Goal: Task Accomplishment & Management: Use online tool/utility

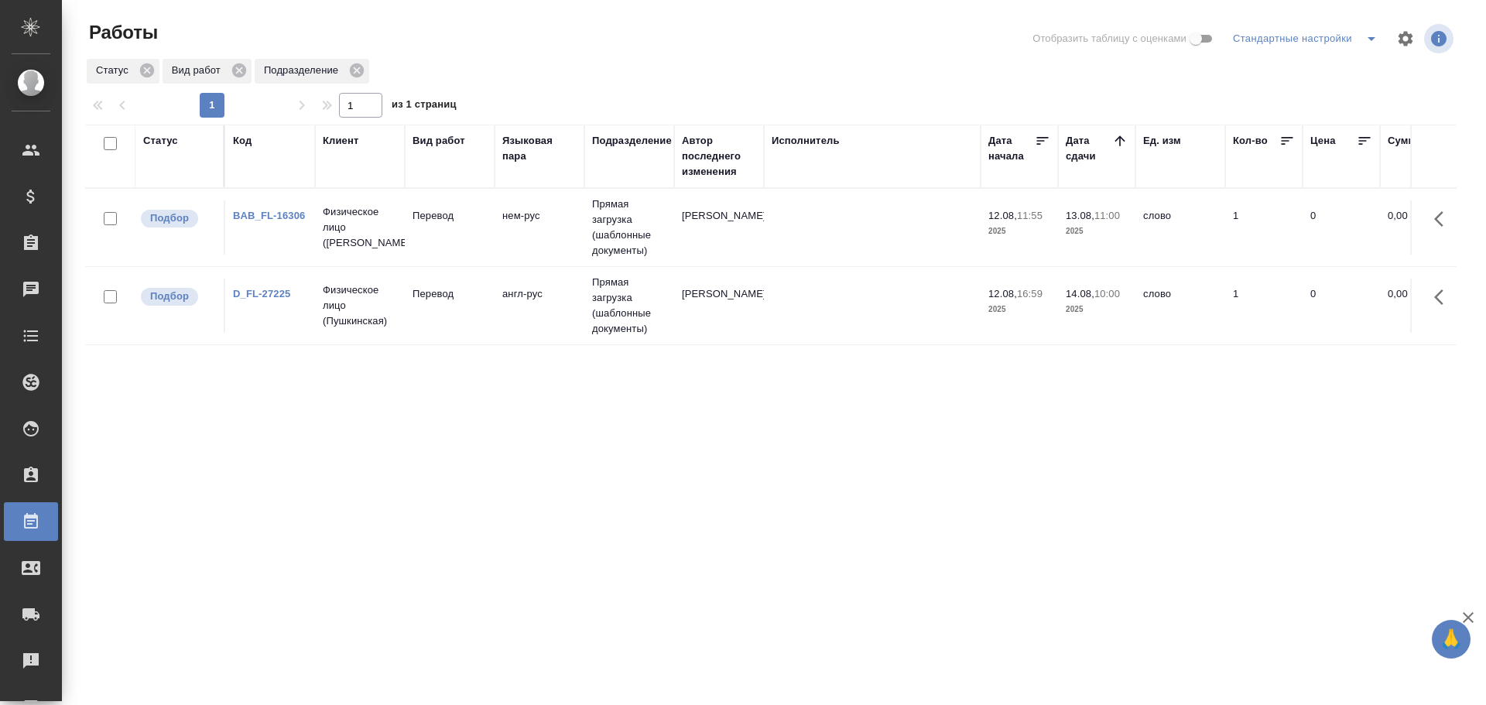
click at [501, 255] on td "англ-рус" at bounding box center [540, 227] width 90 height 54
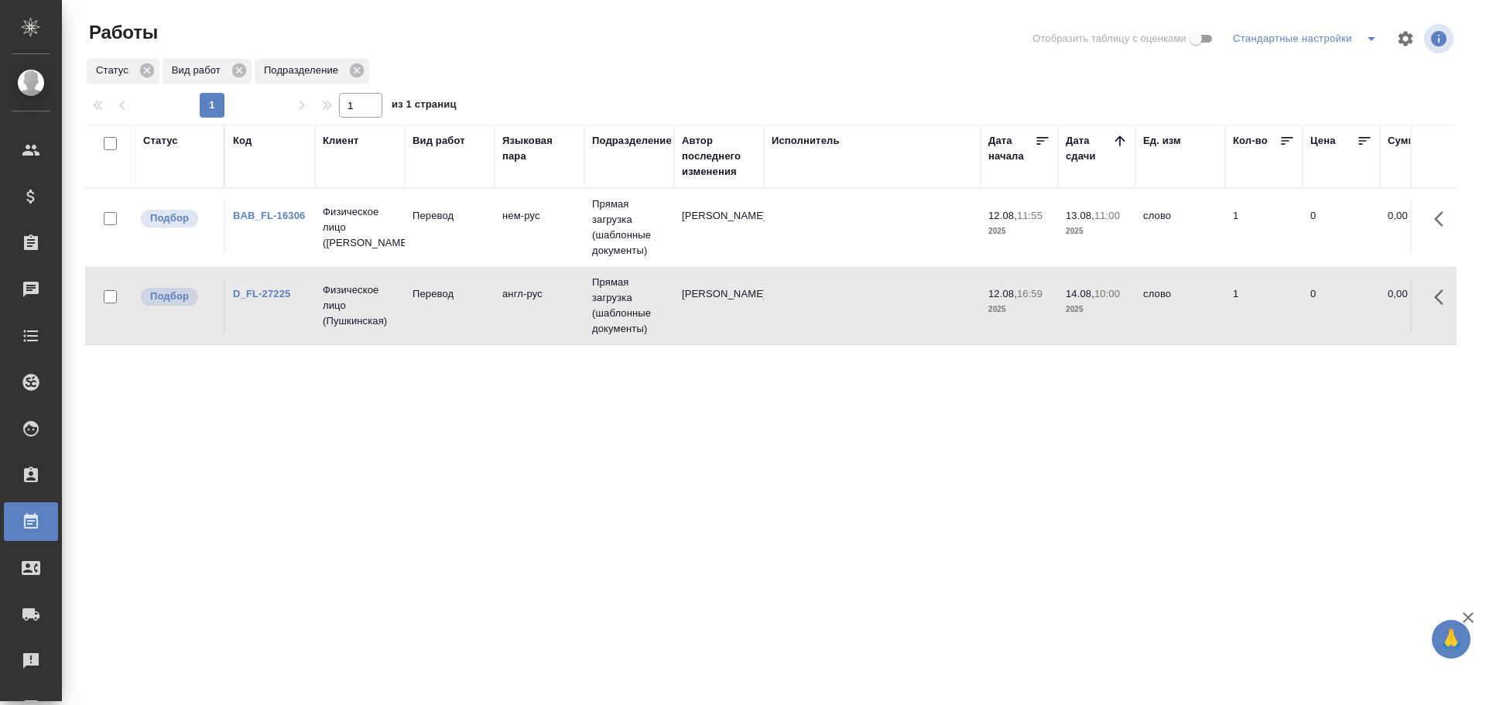
click at [501, 255] on td "англ-рус" at bounding box center [540, 227] width 90 height 54
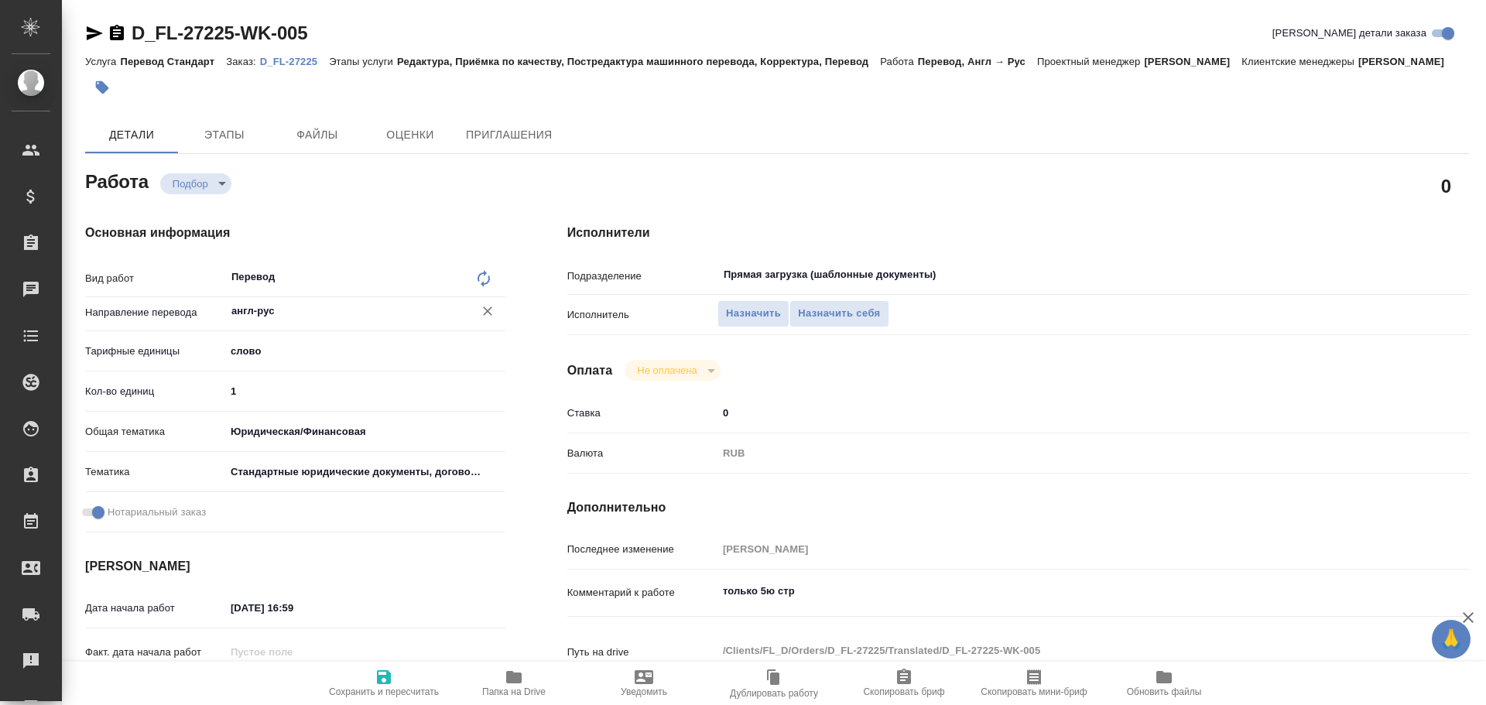
type textarea "x"
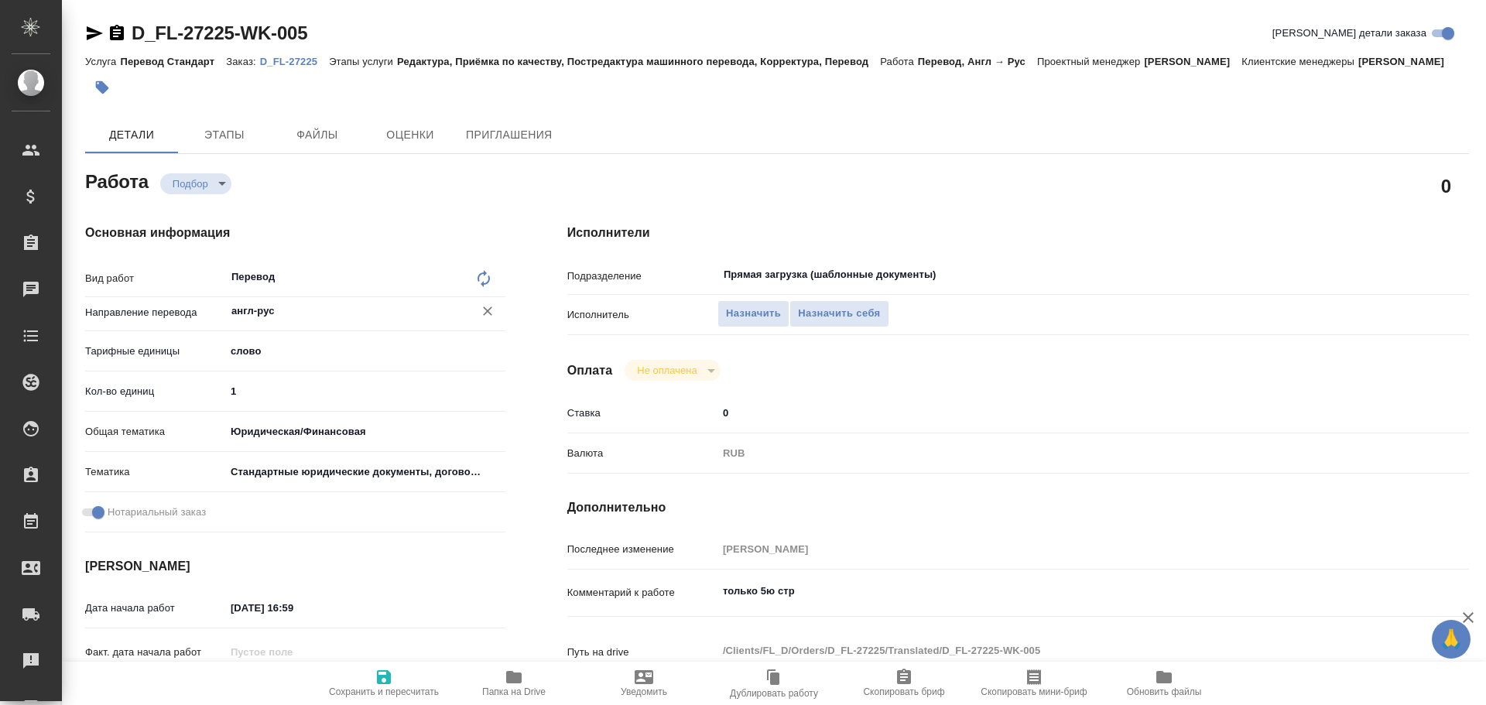
type textarea "x"
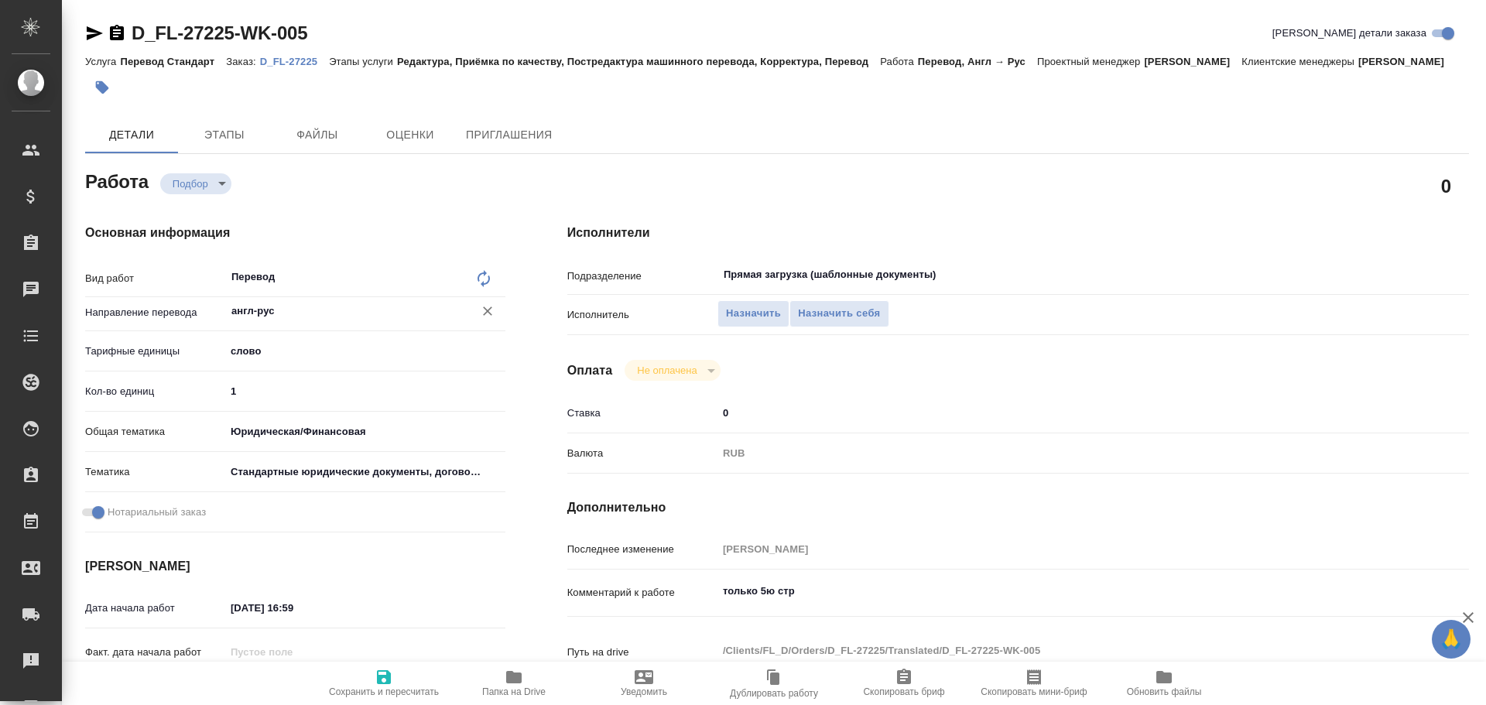
type textarea "x"
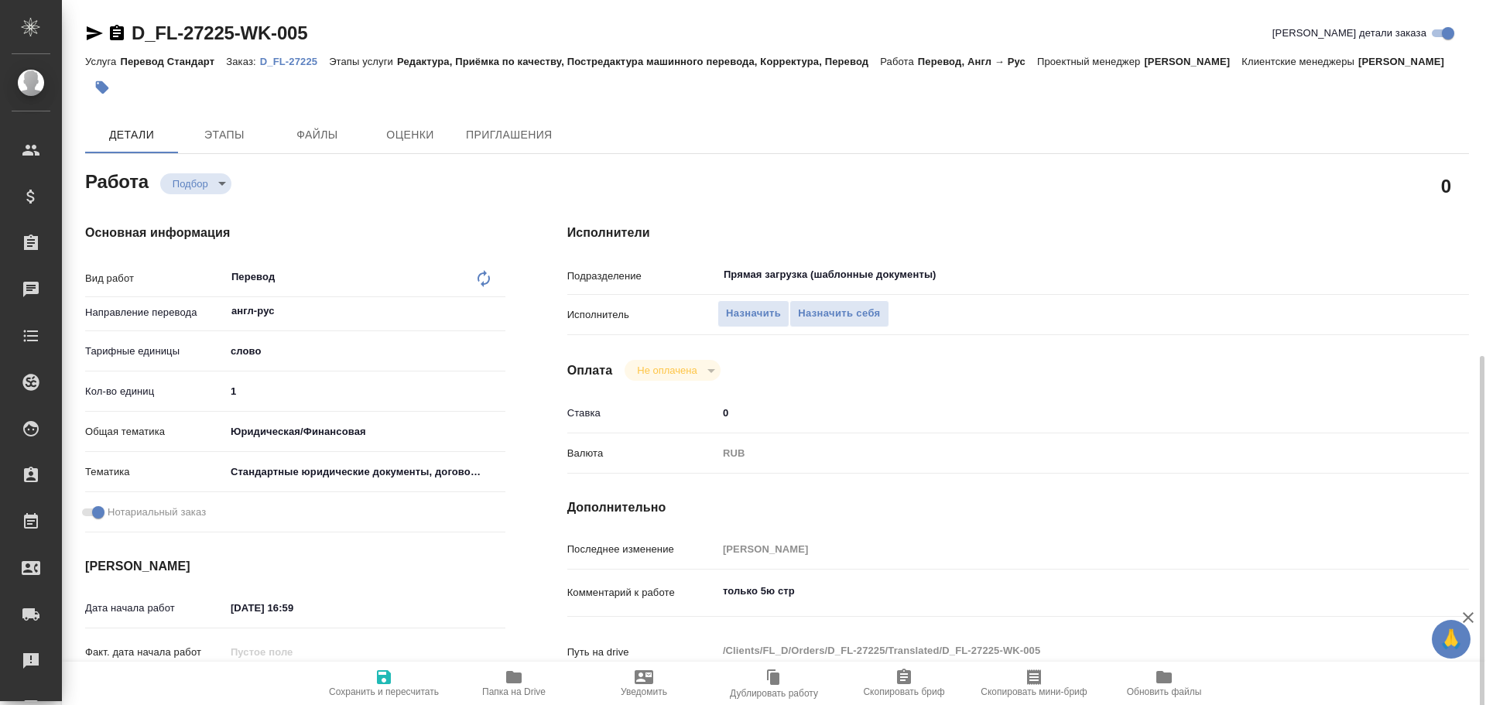
scroll to position [464, 0]
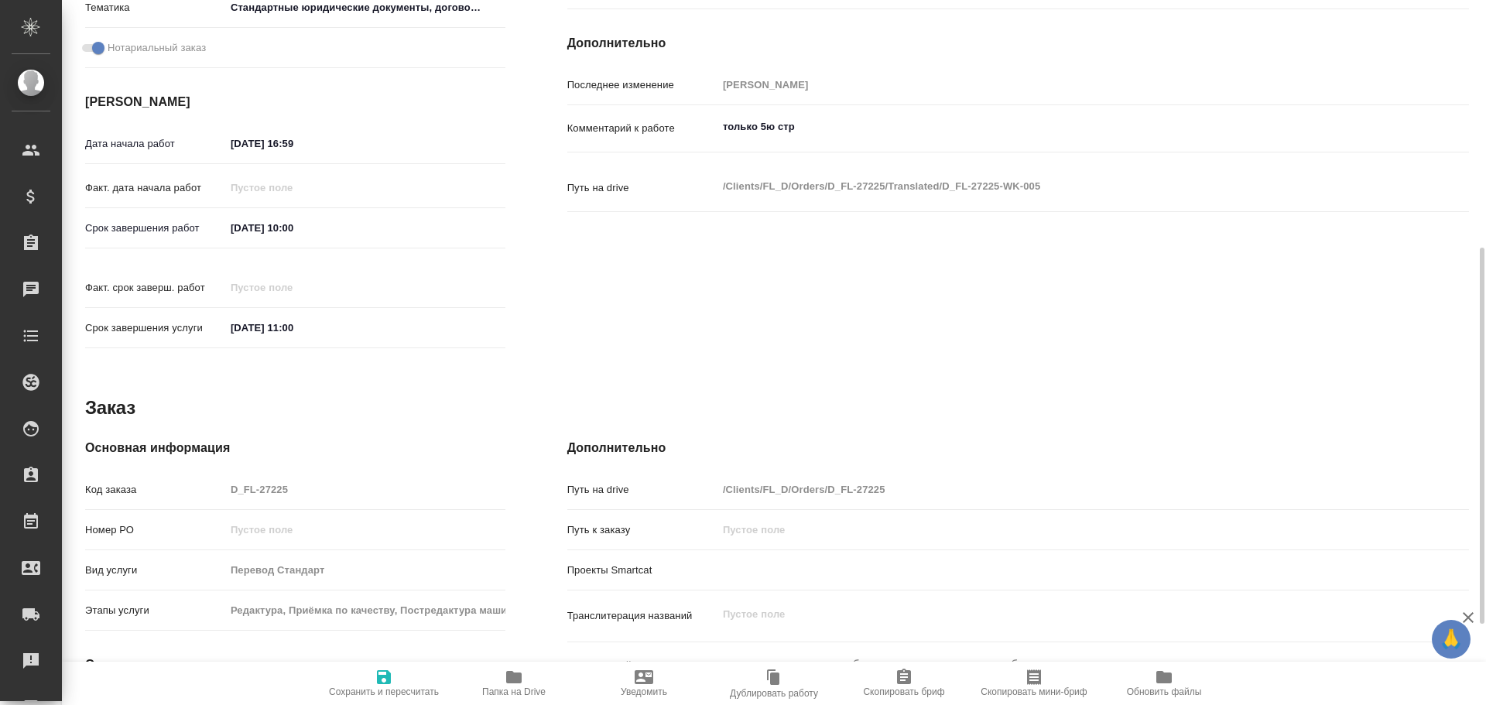
type textarea "x"
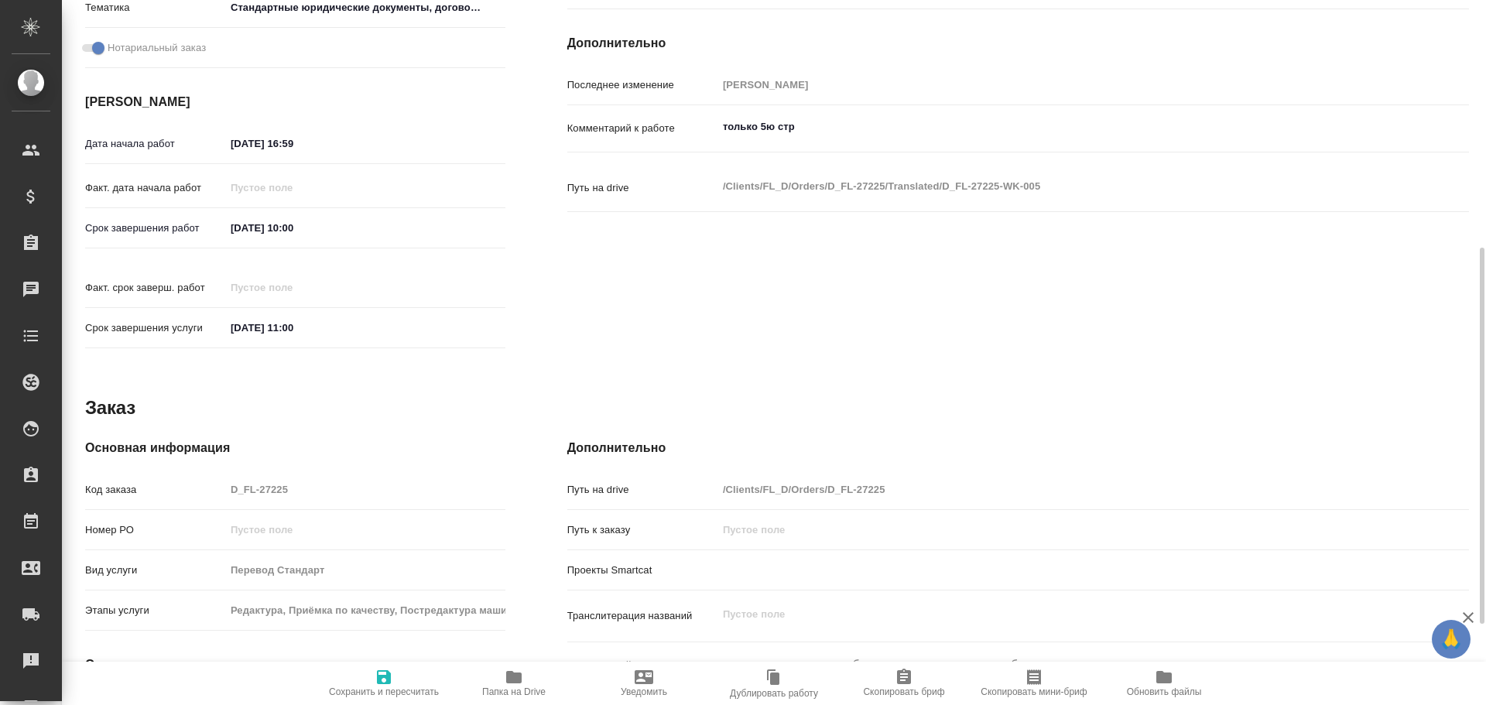
type textarea "x"
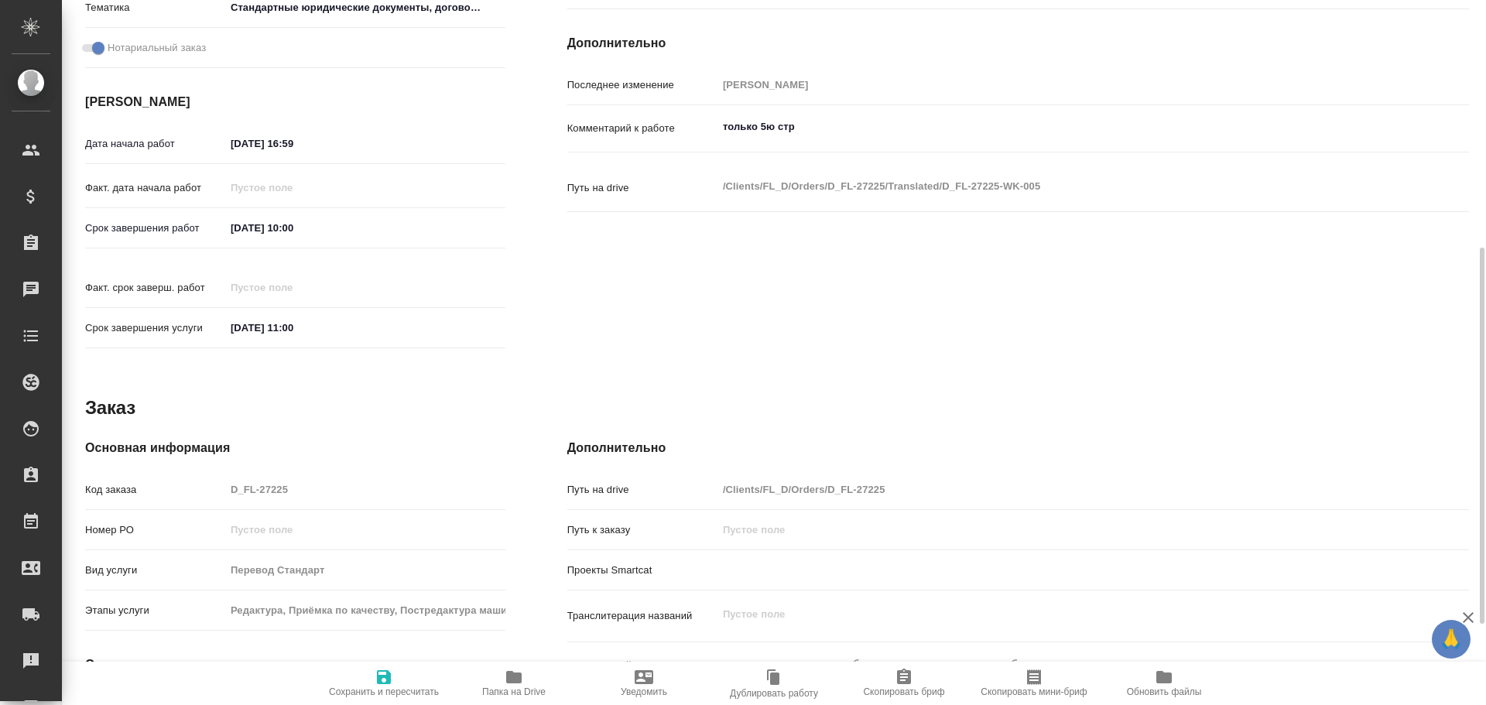
scroll to position [615, 0]
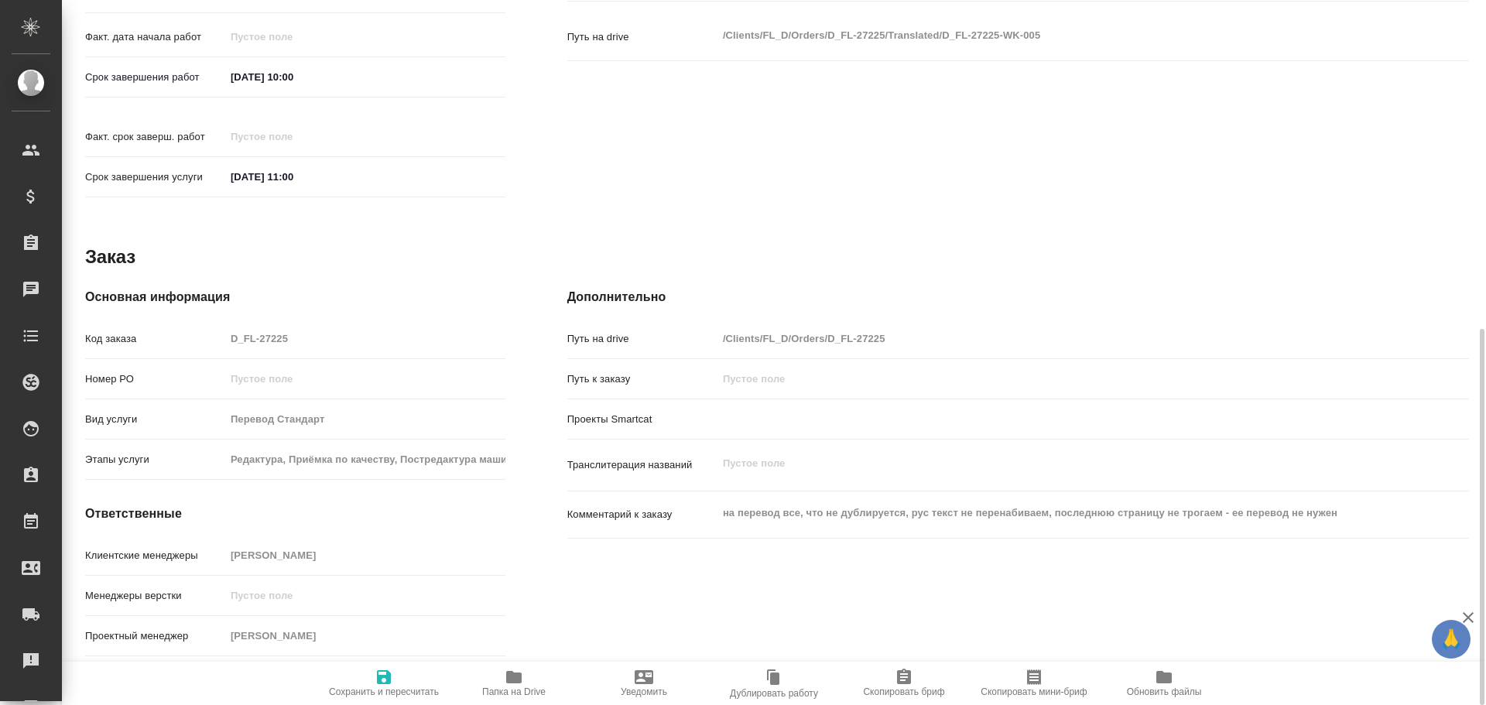
type textarea "x"
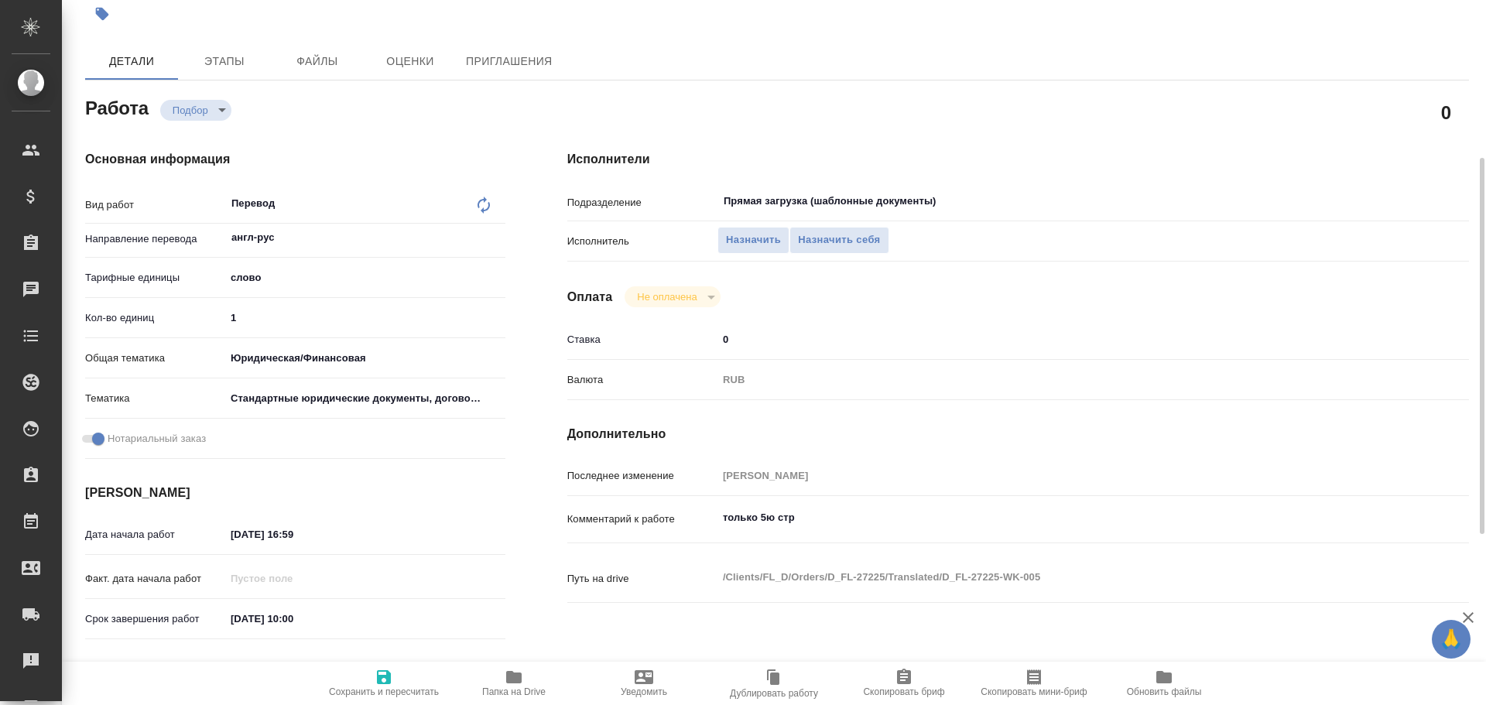
scroll to position [0, 0]
